Goal: Task Accomplishment & Management: Manage account settings

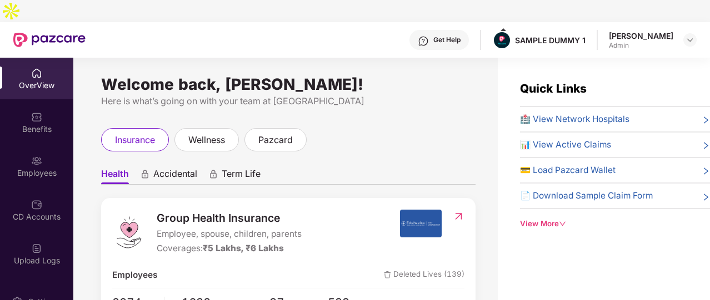
click at [363, 88] on div "Welcome back, [PERSON_NAME]! Here is what’s going on with your team at Pazcare …" at bounding box center [285, 197] width 424 height 278
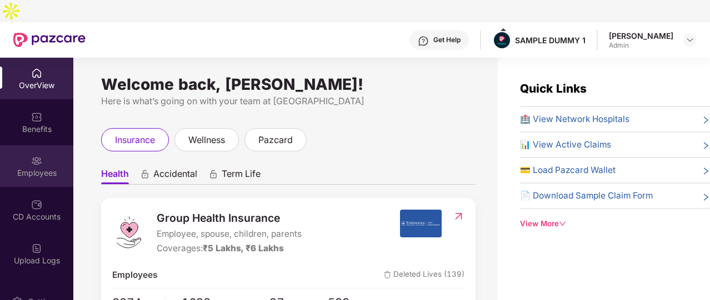
click at [59, 145] on div "Employees" at bounding box center [36, 166] width 73 height 42
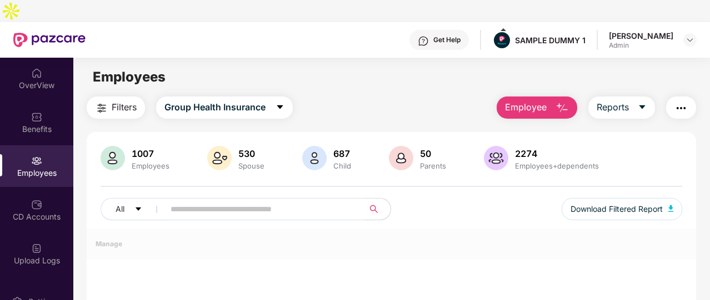
click at [568, 102] on img "button" at bounding box center [561, 108] width 13 height 13
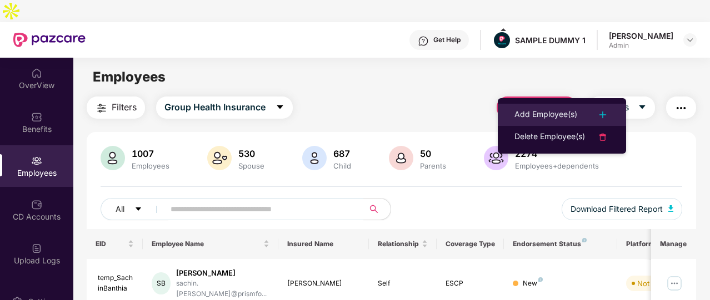
click at [554, 111] on div "Add Employee(s)" at bounding box center [545, 114] width 63 height 13
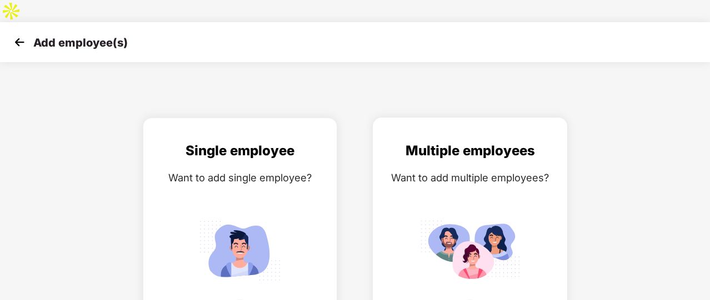
click at [513, 164] on div "Multiple employees Want to add multiple employees?" at bounding box center [469, 236] width 171 height 193
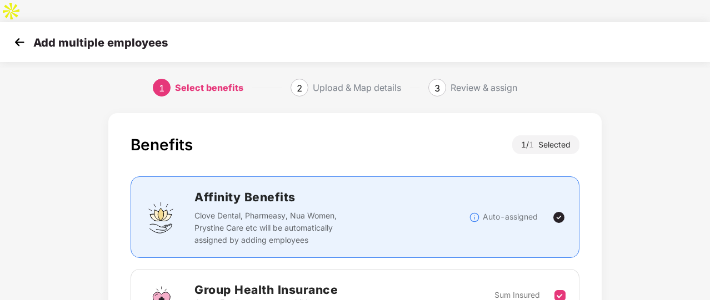
scroll to position [113, 0]
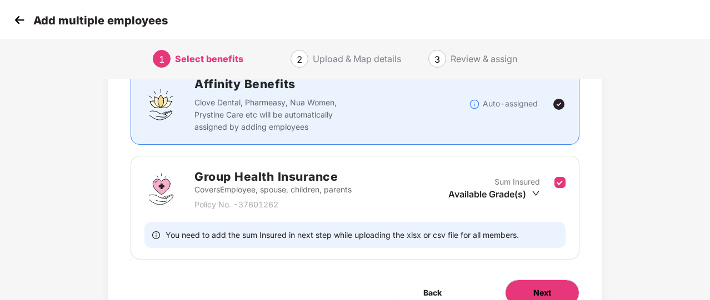
click at [529, 280] on button "Next" at bounding box center [542, 293] width 74 height 27
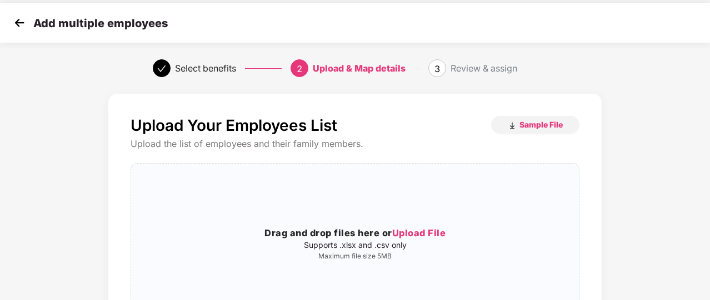
scroll to position [20, 0]
click at [23, 24] on img at bounding box center [19, 22] width 17 height 17
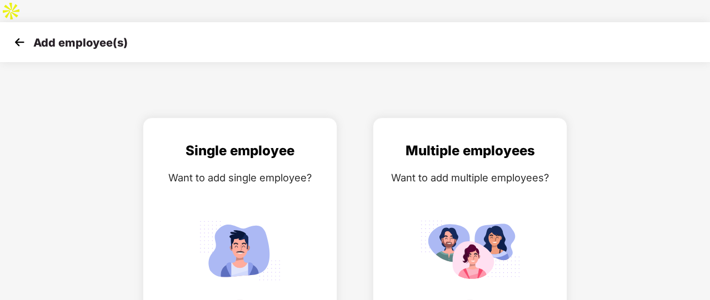
click at [23, 34] on img at bounding box center [19, 42] width 17 height 17
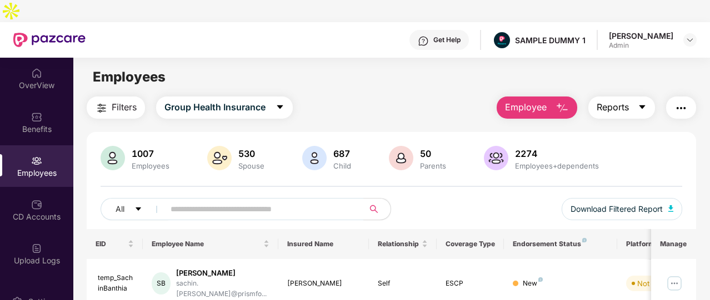
click at [626, 101] on span "Reports" at bounding box center [612, 108] width 32 height 14
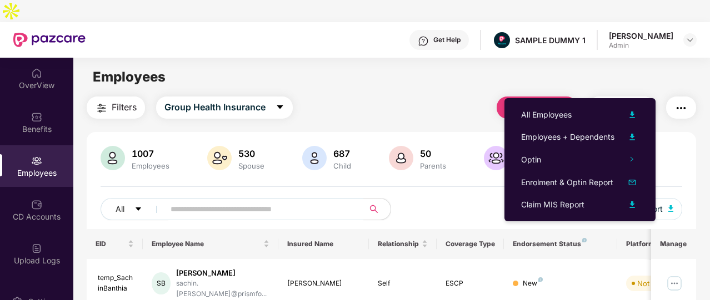
click at [408, 97] on div "Filters Group Health Insurance Employee Reports" at bounding box center [391, 108] width 609 height 22
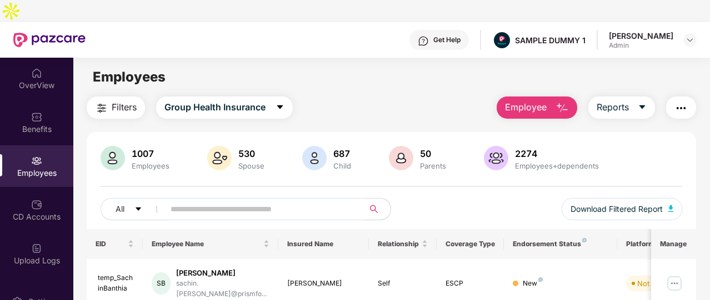
click at [670, 97] on button "button" at bounding box center [681, 108] width 30 height 22
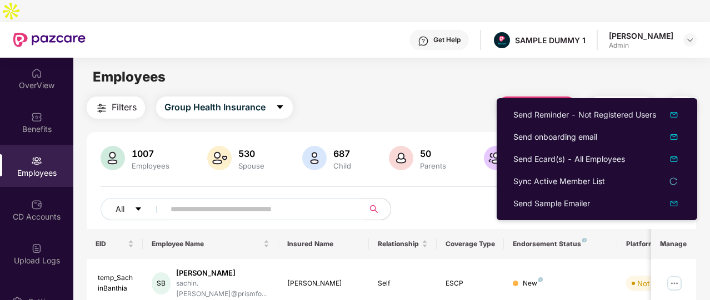
click at [424, 97] on div "Filters Group Health Insurance Employee Reports" at bounding box center [391, 108] width 609 height 22
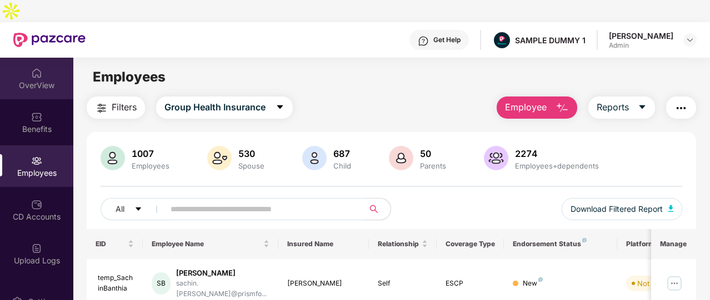
click at [42, 69] on div "OverView" at bounding box center [36, 79] width 73 height 42
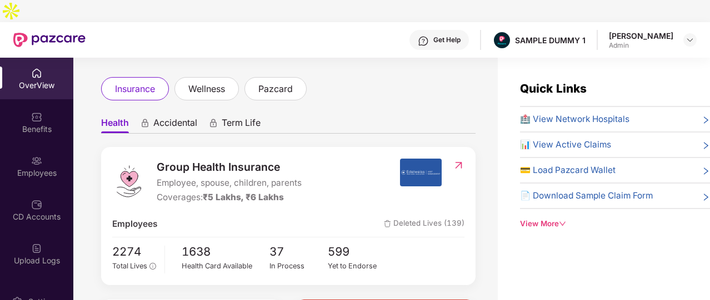
scroll to position [8, 0]
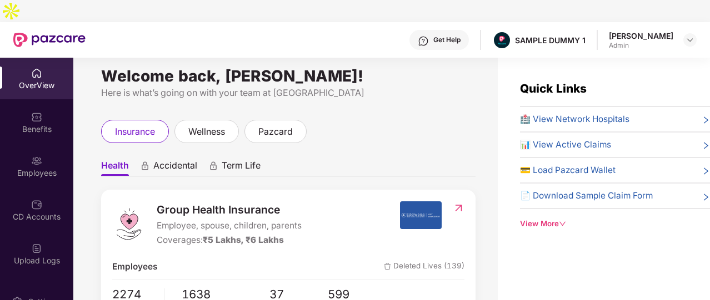
click at [247, 160] on span "Term Life" at bounding box center [241, 168] width 39 height 16
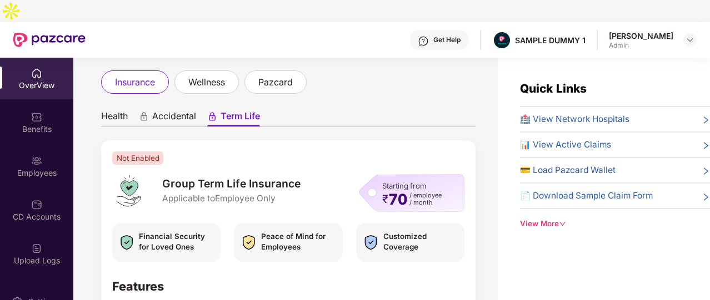
scroll to position [49, 0]
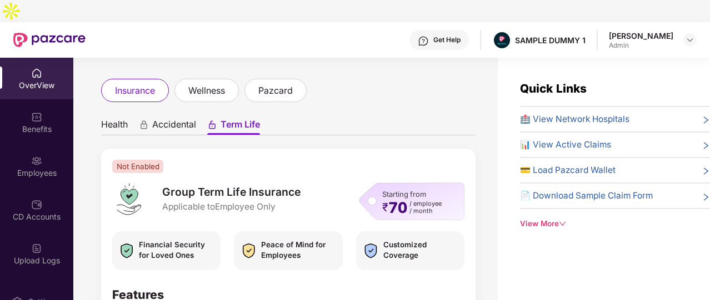
click at [122, 119] on span "Health" at bounding box center [114, 127] width 27 height 16
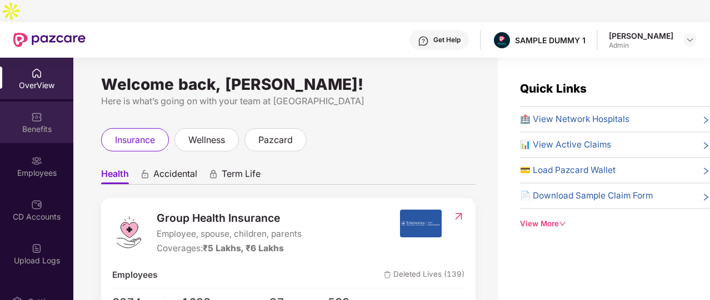
click at [34, 102] on div "Benefits" at bounding box center [36, 123] width 73 height 42
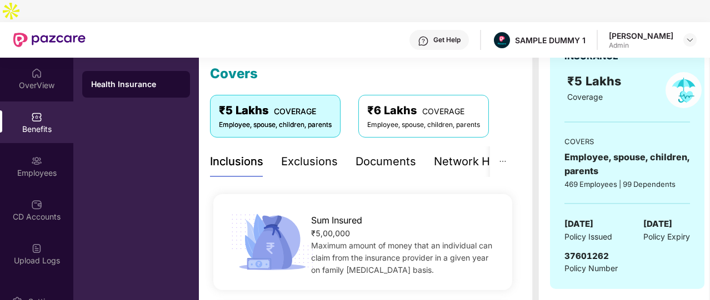
scroll to position [155, 0]
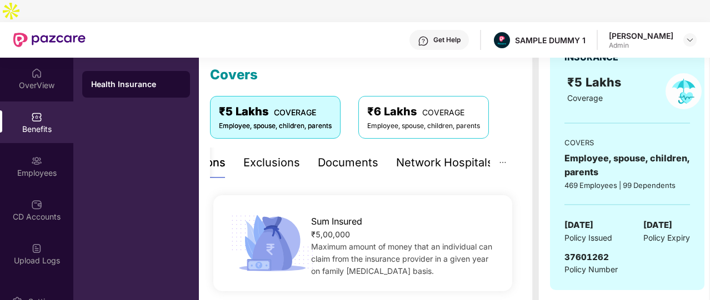
click at [450, 154] on div "Network Hospitals" at bounding box center [444, 162] width 97 height 17
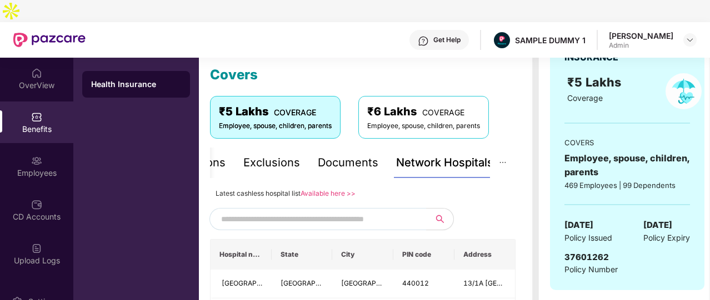
scroll to position [268, 0]
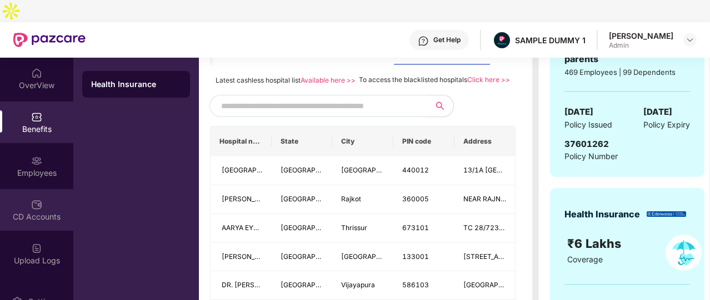
click at [31, 199] on img at bounding box center [36, 204] width 11 height 11
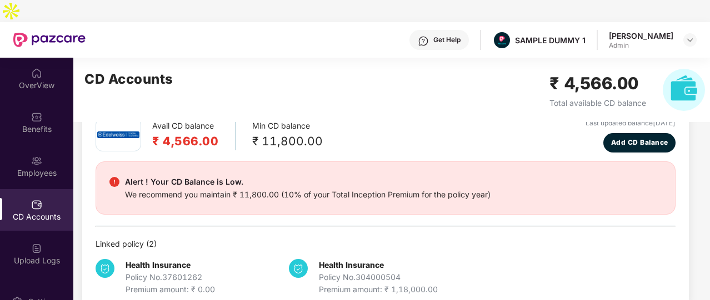
scroll to position [59, 0]
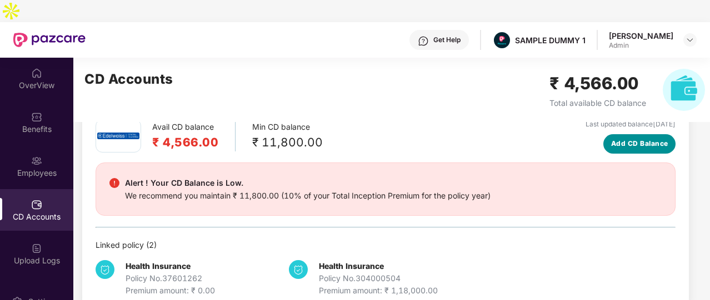
click at [621, 139] on span "Add CD Balance" at bounding box center [639, 144] width 57 height 11
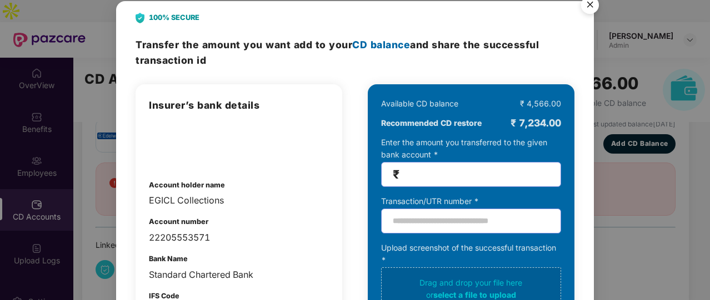
scroll to position [0, 0]
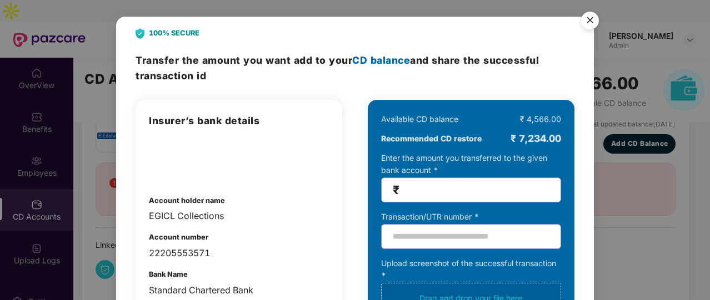
click at [593, 26] on img "Close" at bounding box center [589, 22] width 31 height 31
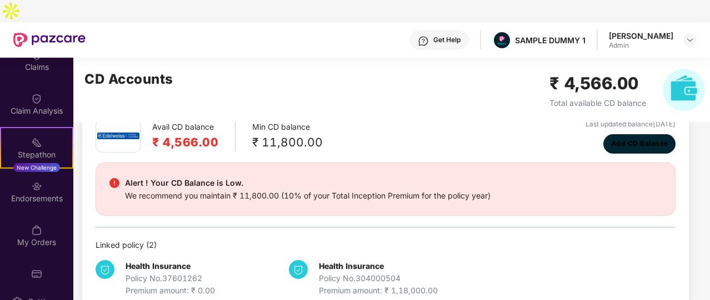
scroll to position [237, 0]
click at [32, 225] on img at bounding box center [36, 230] width 11 height 11
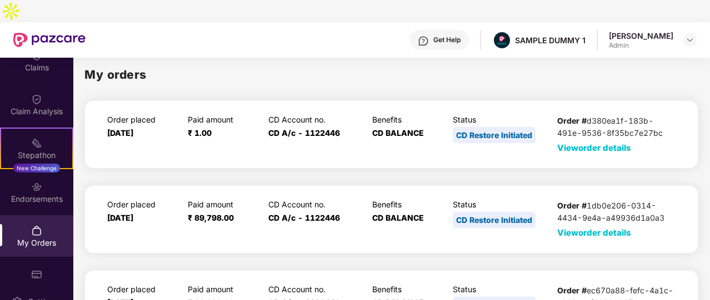
scroll to position [0, 0]
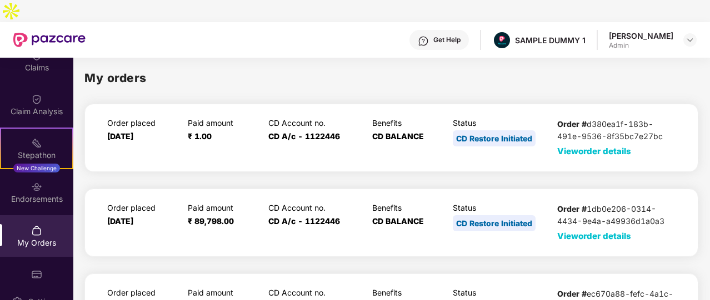
click at [569, 146] on span "View order details" at bounding box center [594, 151] width 74 height 11
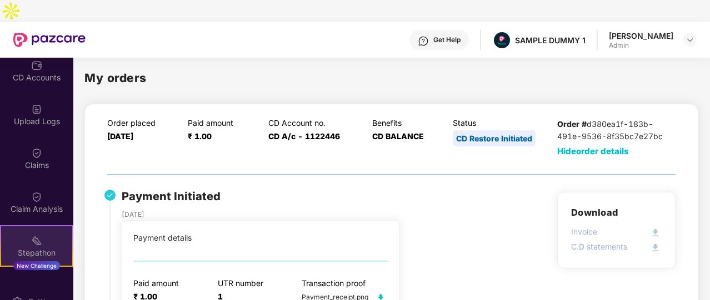
scroll to position [138, 0]
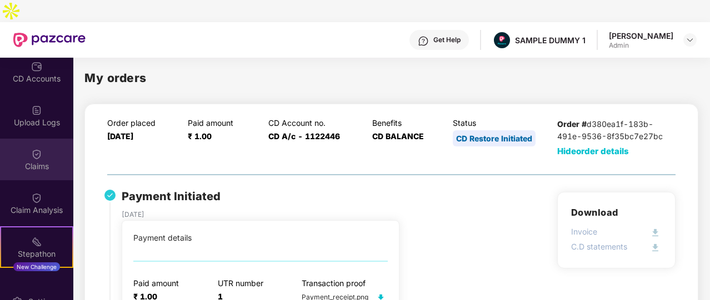
click at [31, 149] on img at bounding box center [36, 154] width 11 height 11
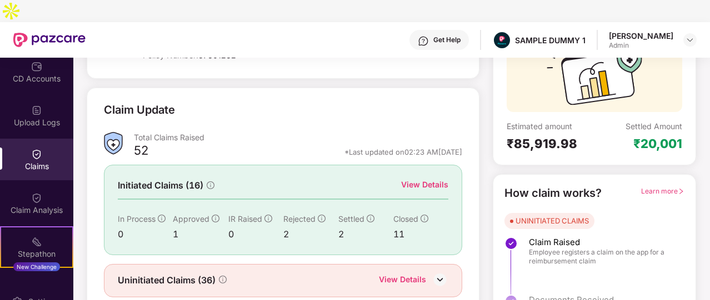
scroll to position [114, 0]
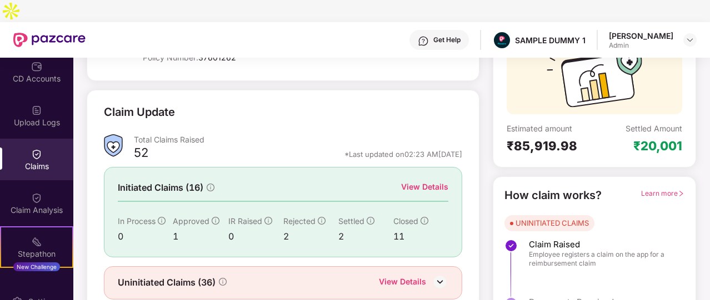
click at [420, 181] on div "View Details" at bounding box center [424, 187] width 47 height 12
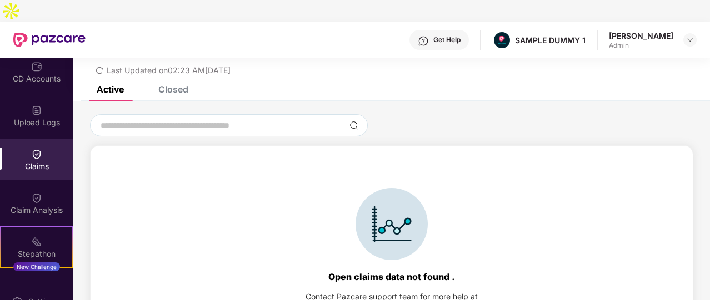
scroll to position [48, 0]
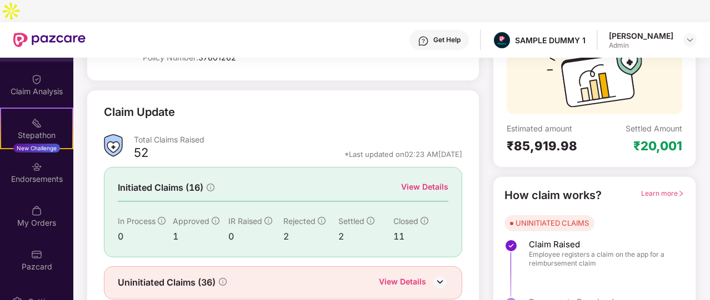
scroll to position [258, 0]
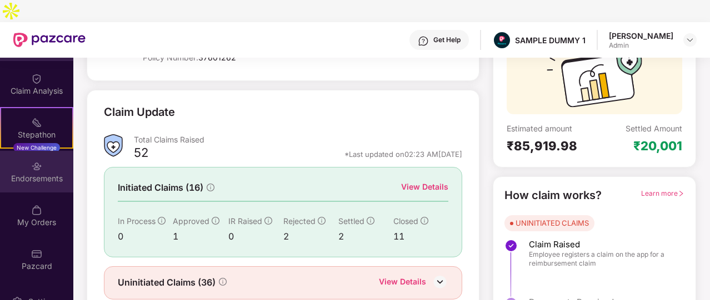
click at [32, 173] on div "Endorsements" at bounding box center [36, 178] width 73 height 11
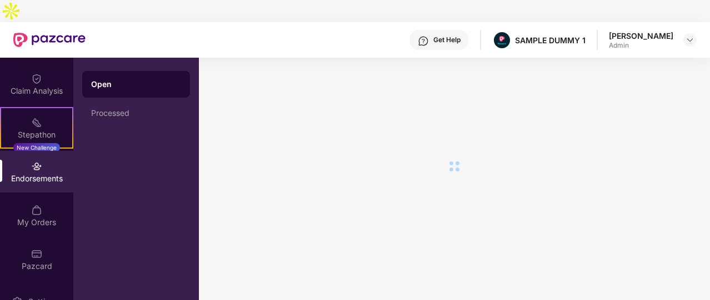
scroll to position [0, 0]
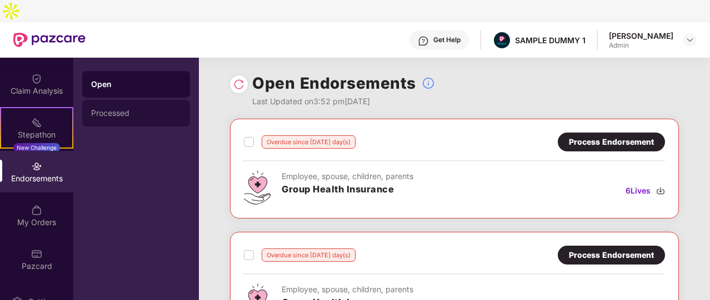
click at [148, 109] on div "Processed" at bounding box center [136, 113] width 90 height 9
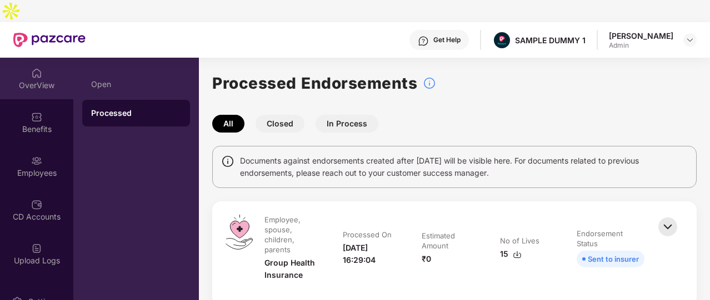
click at [30, 71] on div "OverView" at bounding box center [36, 79] width 73 height 42
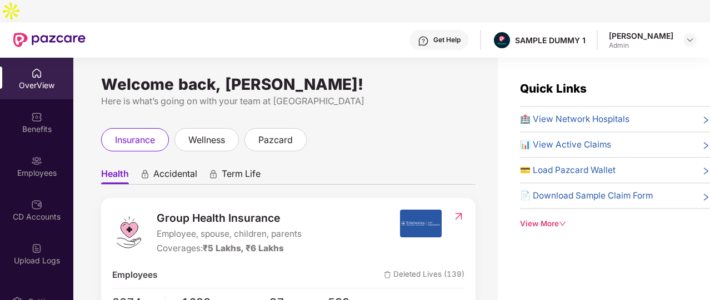
click at [443, 36] on div "Get Help" at bounding box center [446, 40] width 27 height 9
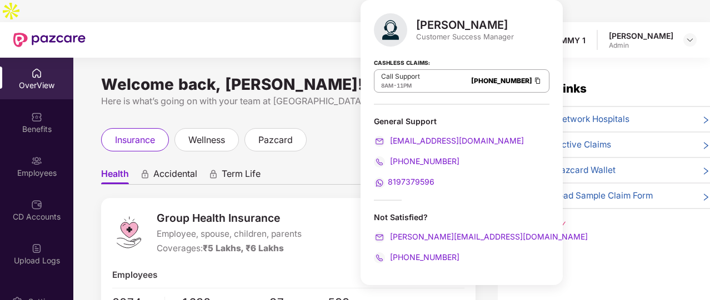
click at [327, 34] on div "Get Help SAMPLE DUMMY 1 [PERSON_NAME] Admin" at bounding box center [391, 40] width 611 height 36
